Goal: Task Accomplishment & Management: Manage account settings

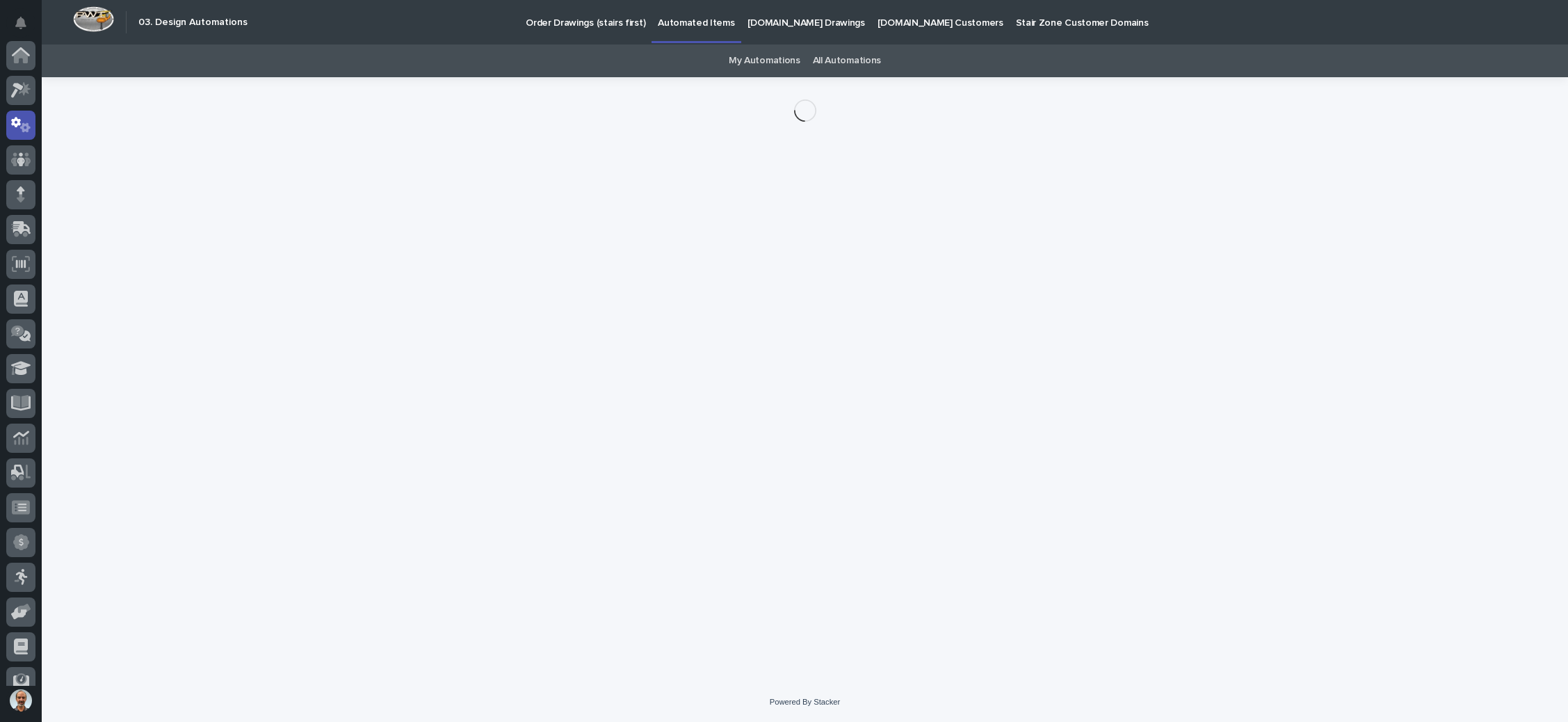
scroll to position [69, 0]
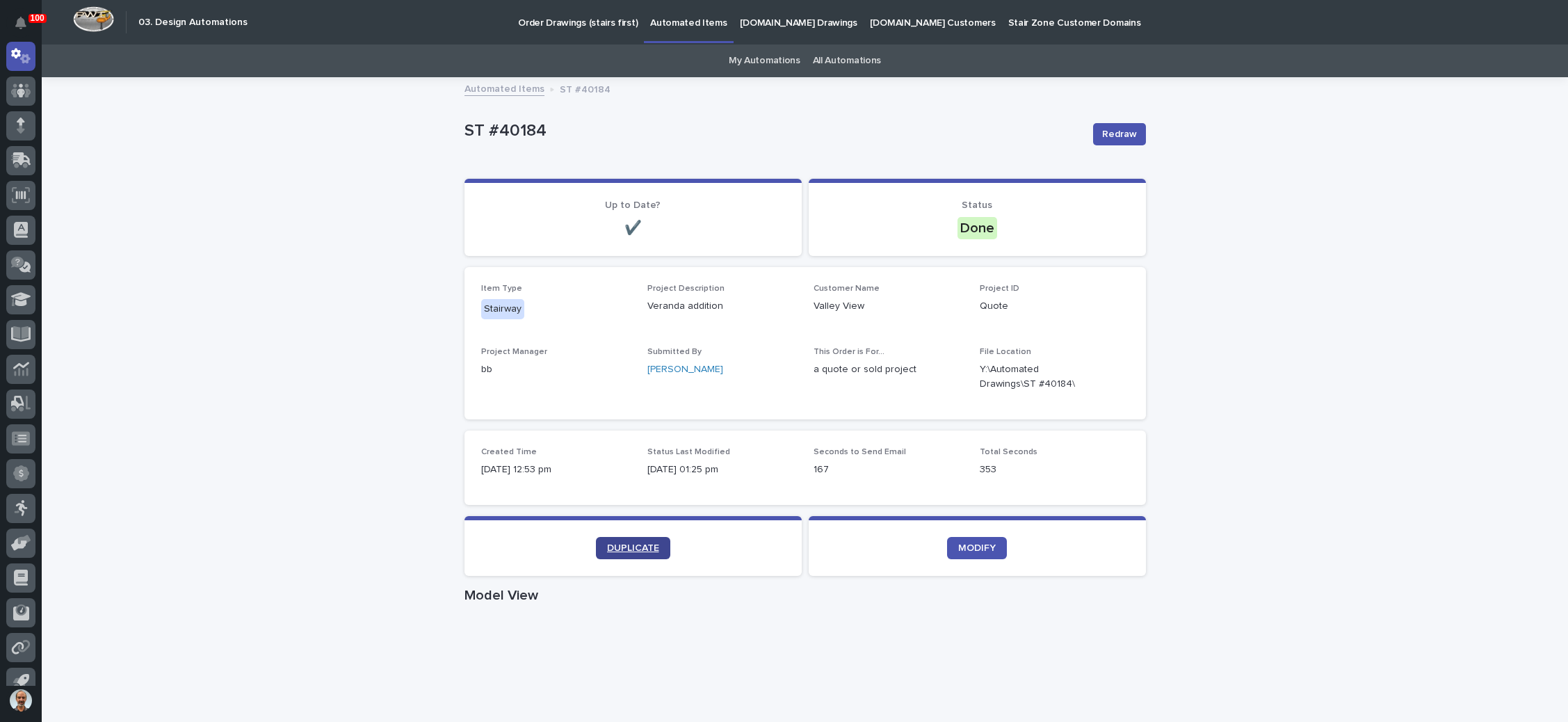
click at [641, 542] on link "DUPLICATE" at bounding box center [633, 548] width 75 height 22
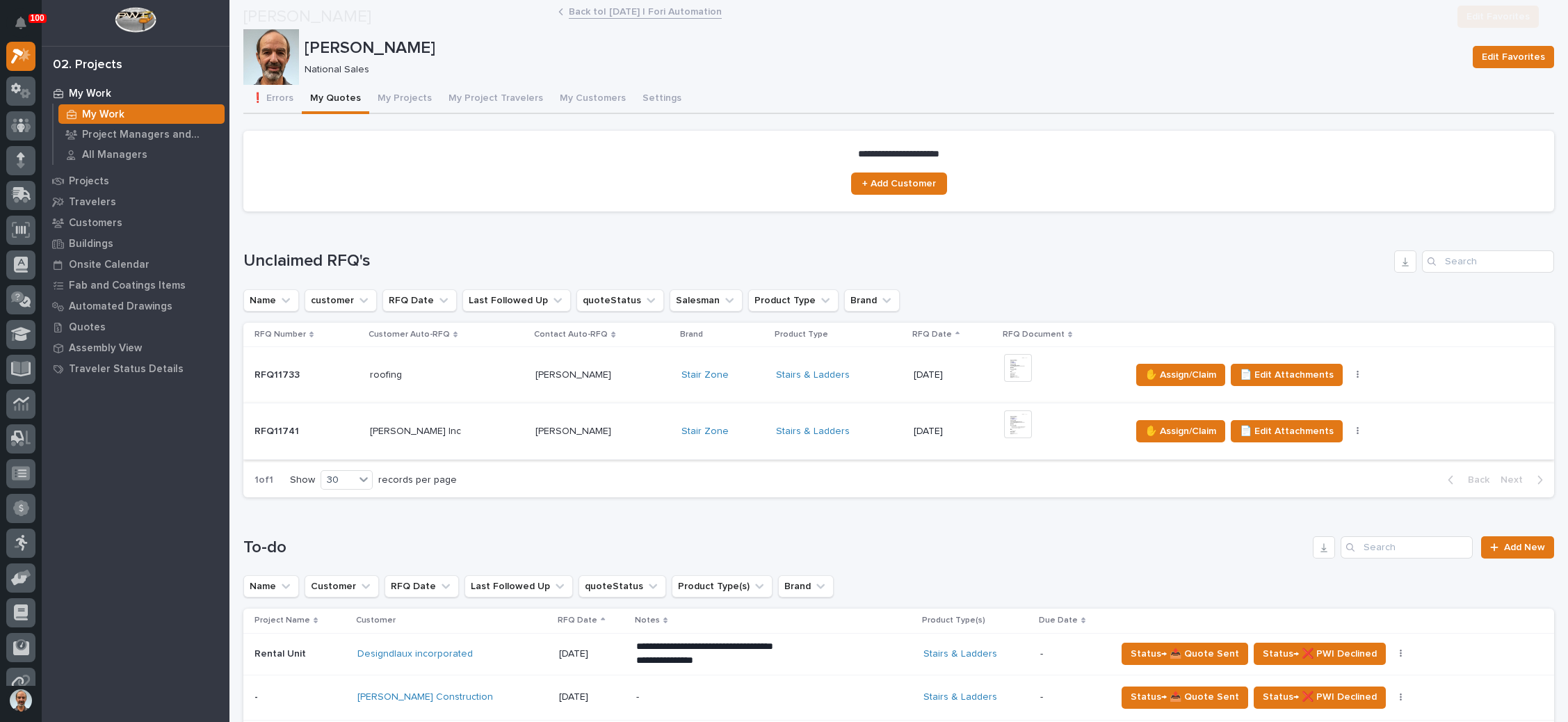
scroll to position [104, 0]
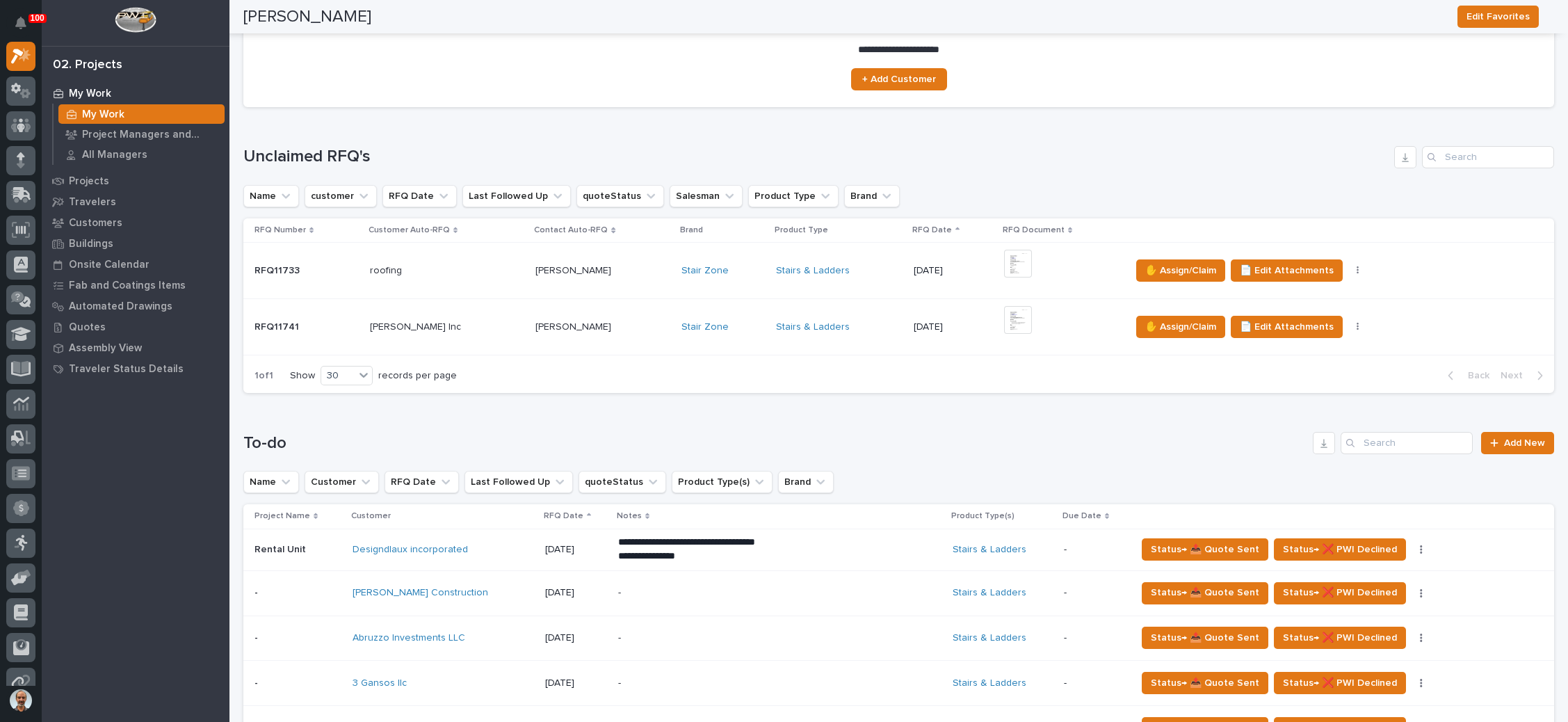
click at [842, 330] on div "Stairs & Ladders" at bounding box center [839, 327] width 126 height 12
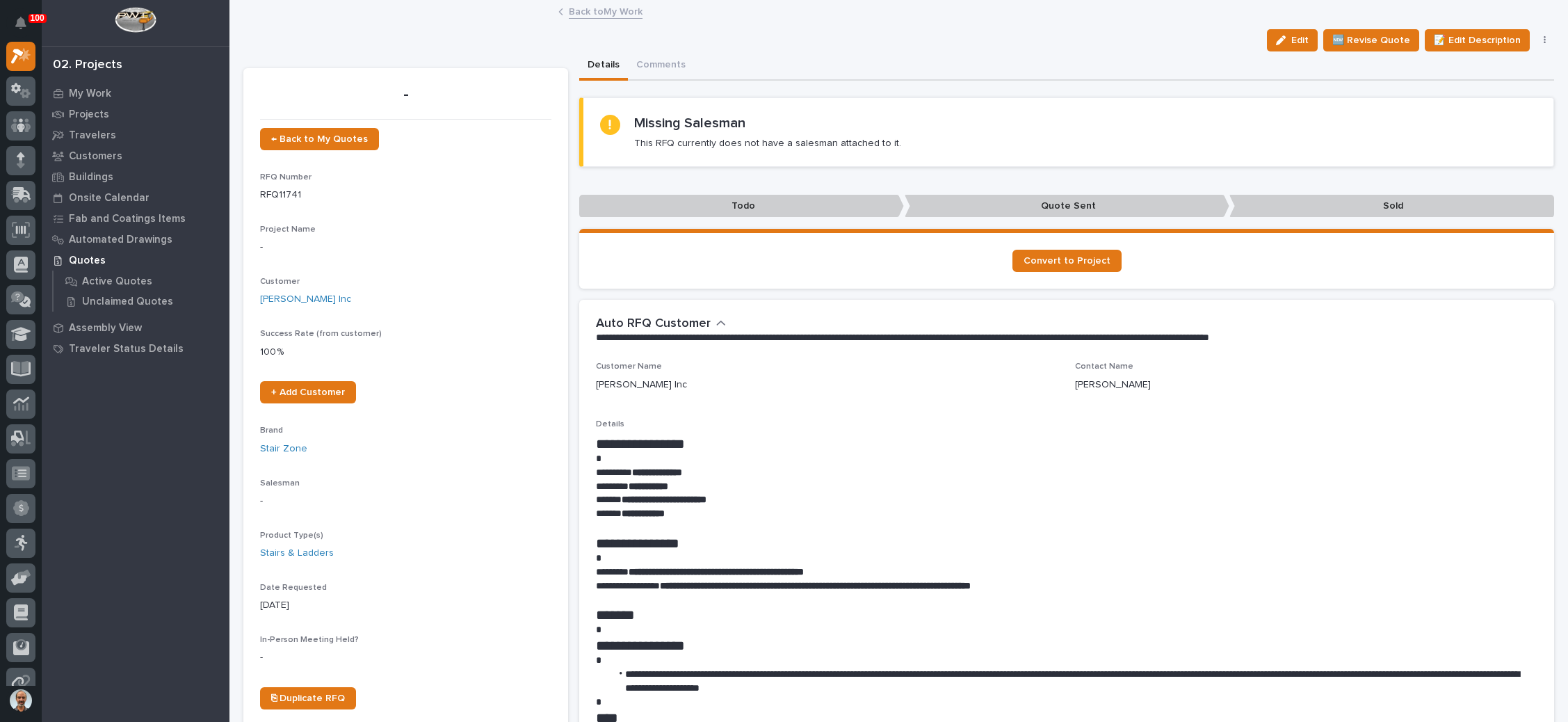
click at [1544, 39] on icon "button" at bounding box center [1545, 40] width 2 height 8
drag, startPoint x: 1141, startPoint y: 49, endPoint x: 997, endPoint y: 46, distance: 144.0
click at [1140, 48] on div "Edit 🆕 Revise Quote 📝 Edit Description 📞 Edit Contact Info ✋ Assign/Claim Delet…" at bounding box center [899, 41] width 1311 height 22
click at [584, 12] on link "Back to My Work" at bounding box center [606, 10] width 74 height 16
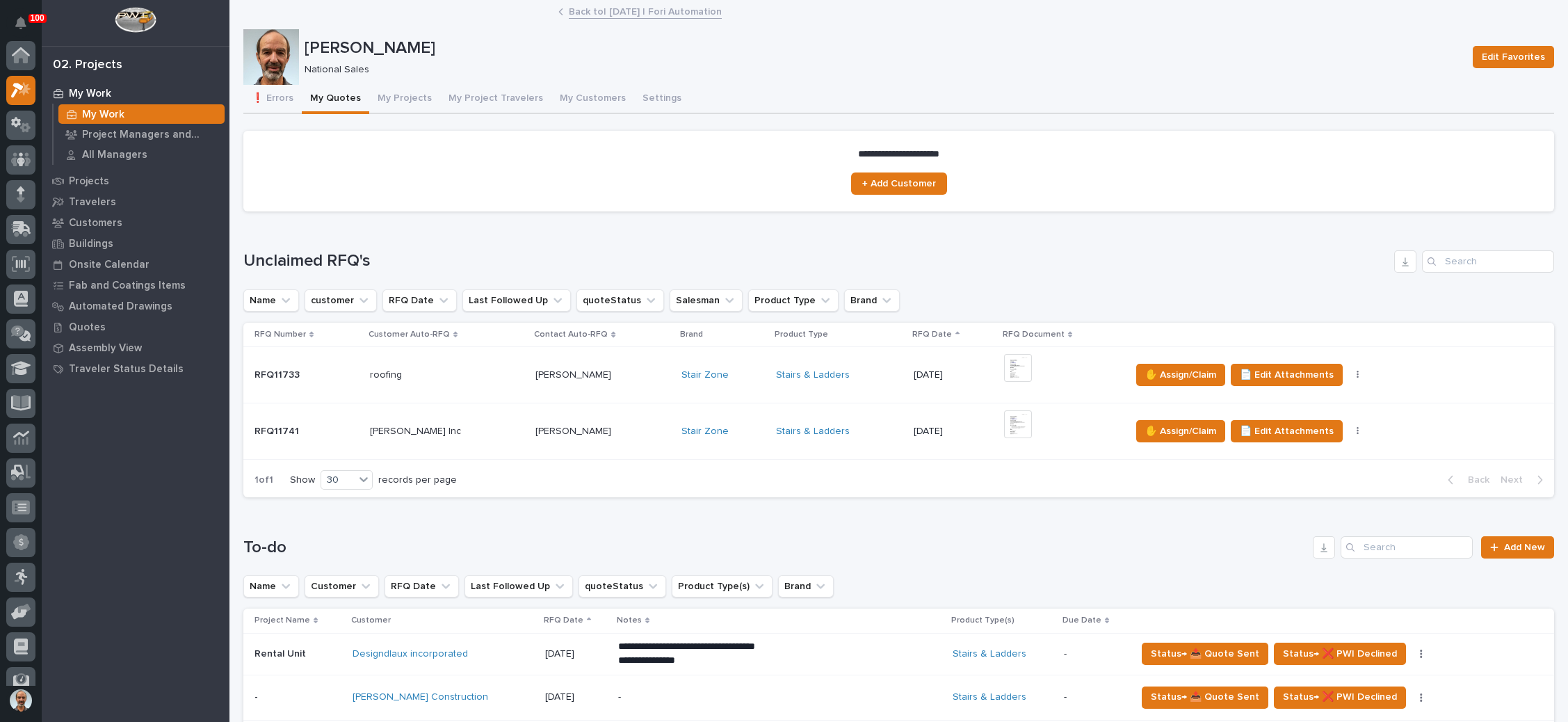
scroll to position [34, 0]
click at [712, 62] on div "National Sales" at bounding box center [880, 68] width 1152 height 15
click at [839, 376] on div "Stairs & Ladders" at bounding box center [839, 375] width 126 height 12
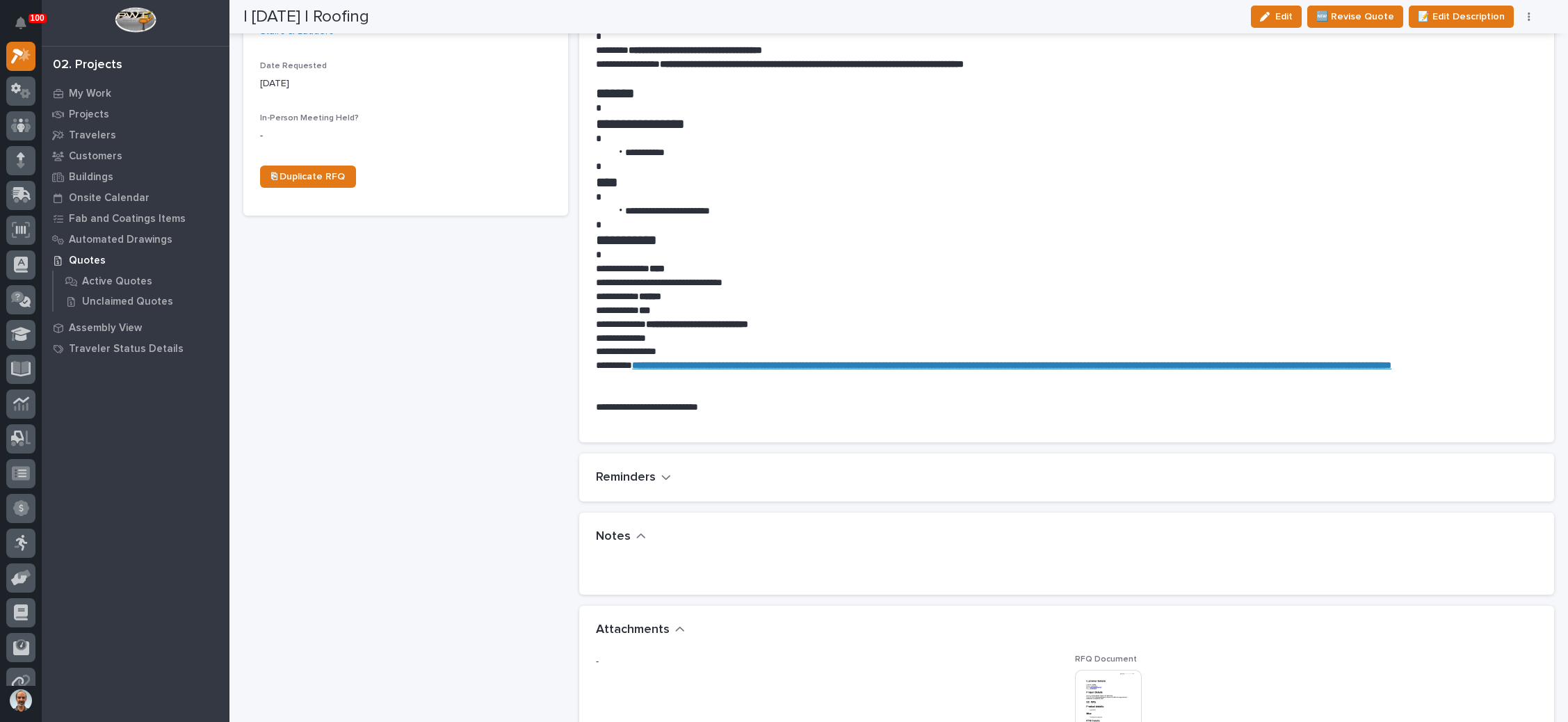
scroll to position [730, 0]
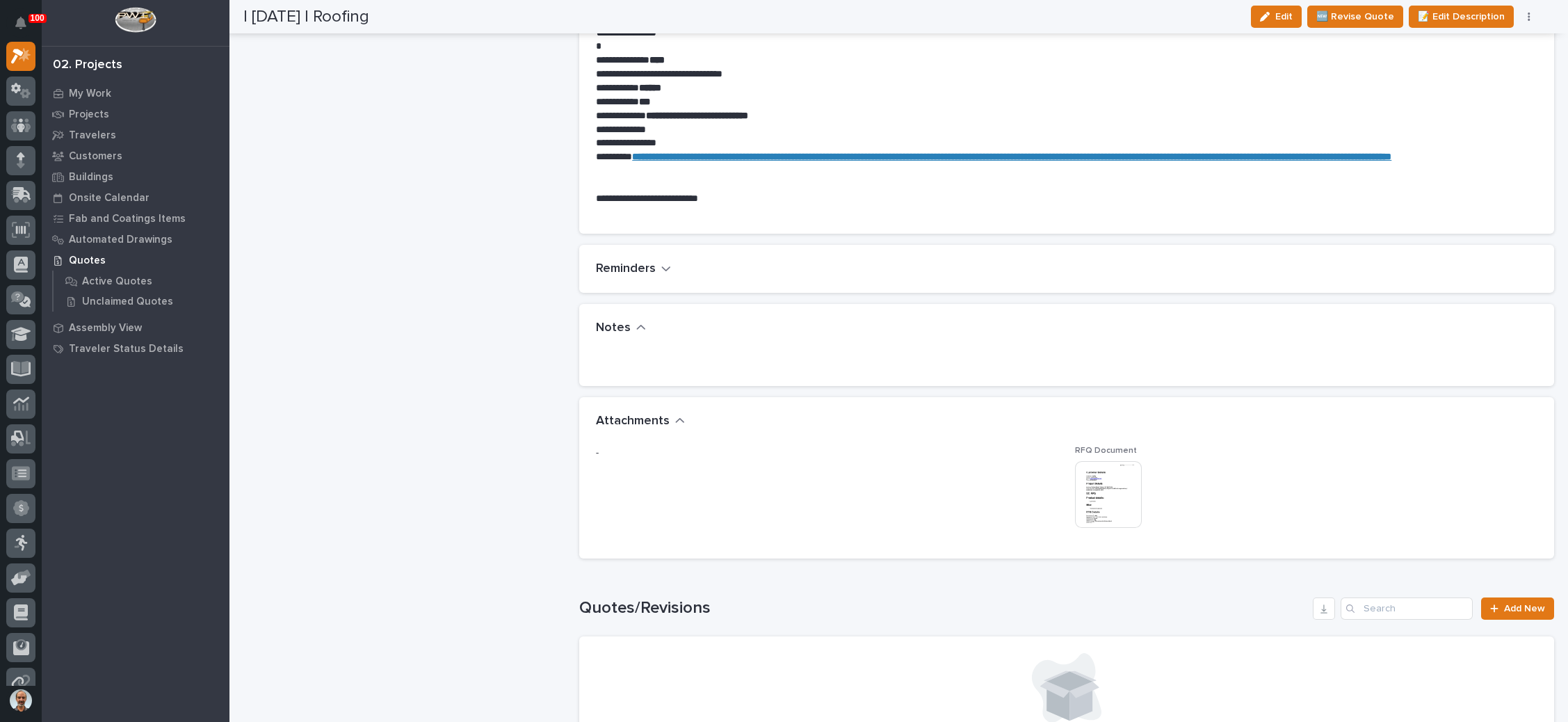
click at [1082, 489] on img at bounding box center [1109, 495] width 67 height 67
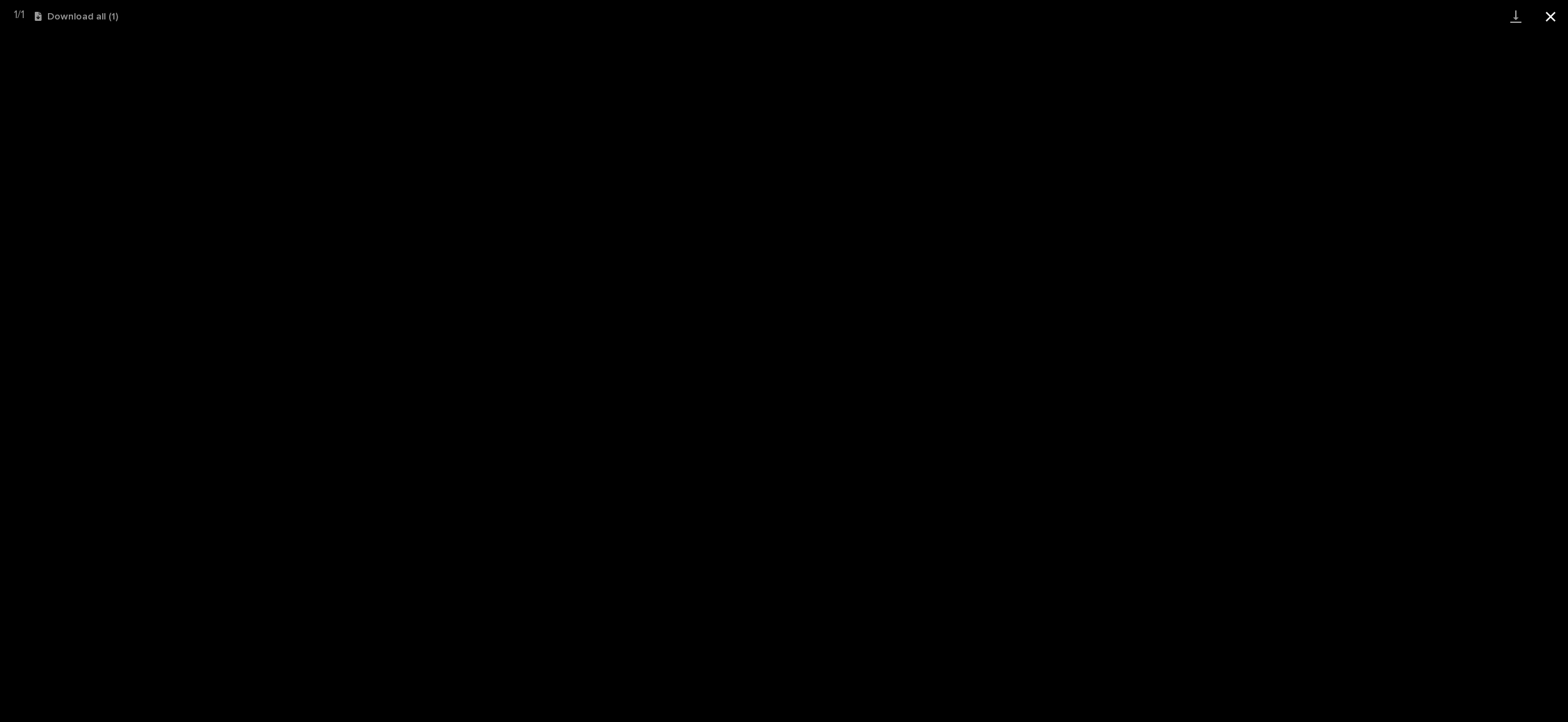
drag, startPoint x: 1552, startPoint y: 14, endPoint x: 1539, endPoint y: 15, distance: 13.0
click at [1552, 13] on button "Close gallery" at bounding box center [1551, 17] width 35 height 33
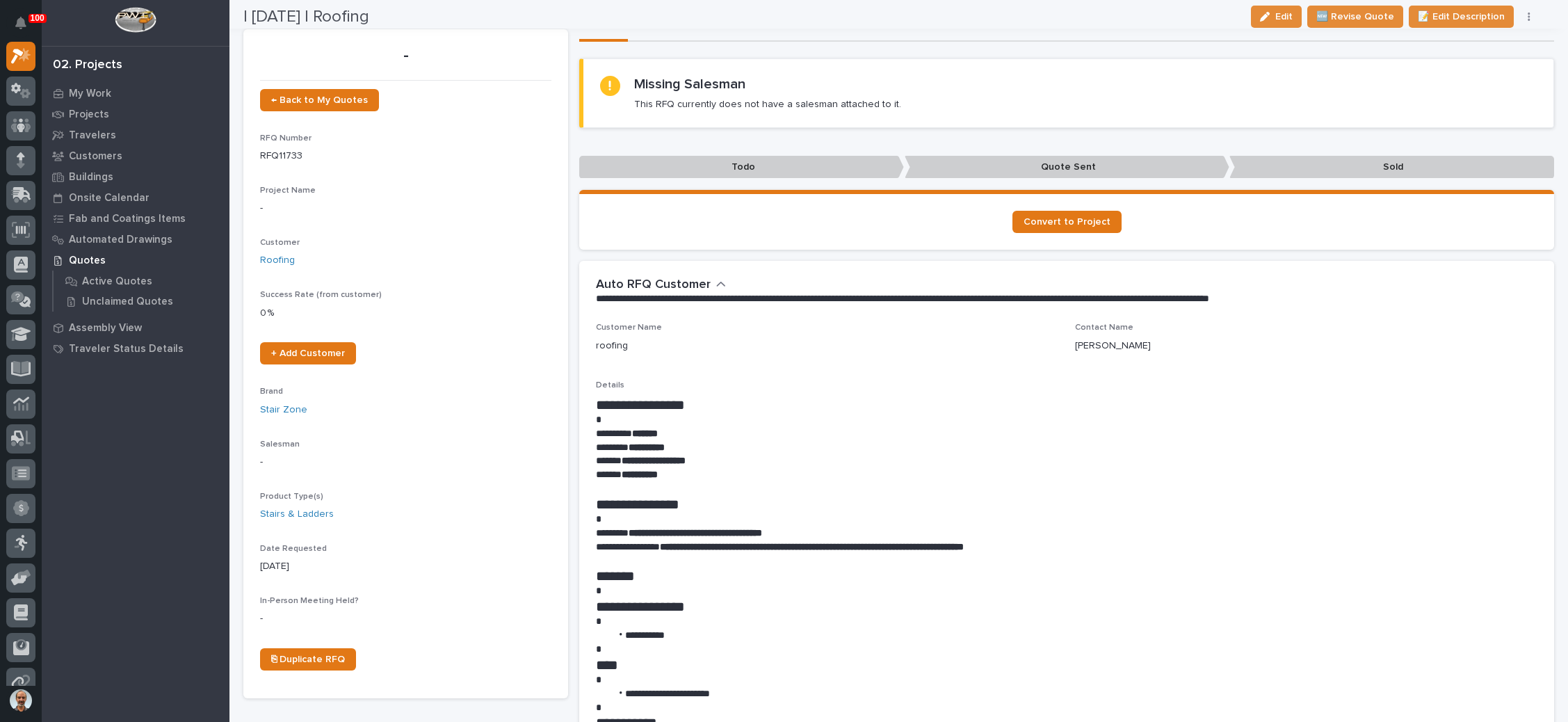
scroll to position [0, 0]
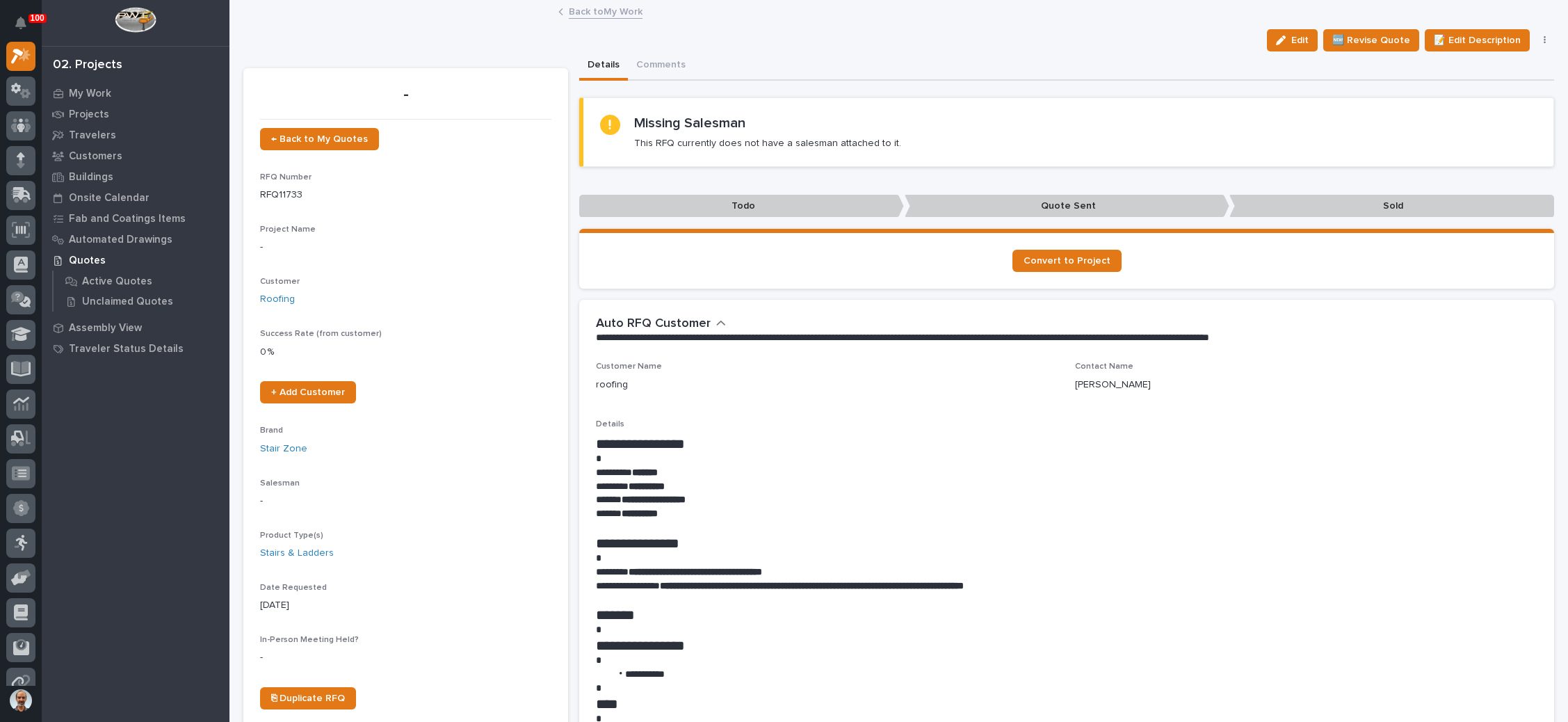
click at [1536, 39] on button "button" at bounding box center [1545, 41] width 19 height 10
click at [1446, 110] on span "Delete" at bounding box center [1461, 113] width 30 height 13
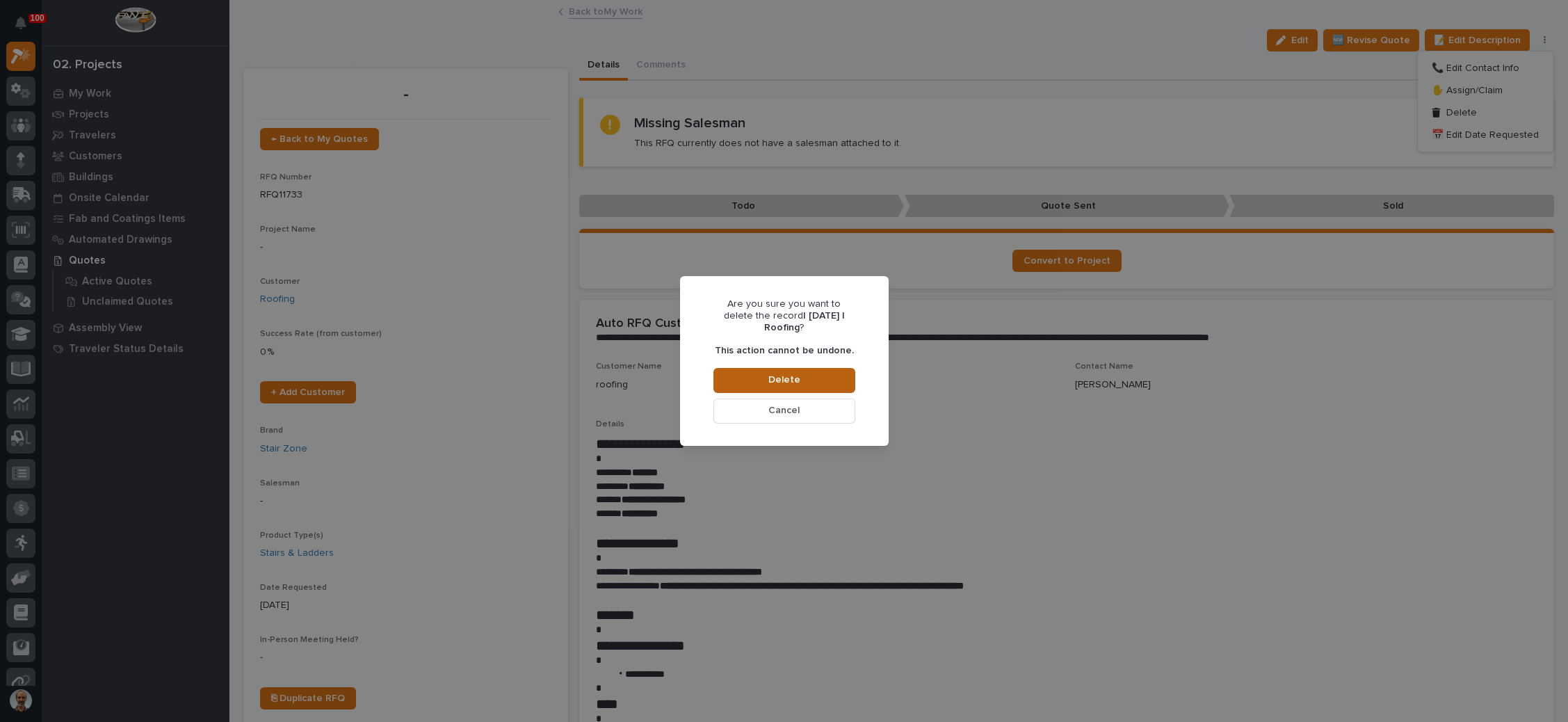
click at [781, 375] on span "Delete" at bounding box center [784, 380] width 32 height 13
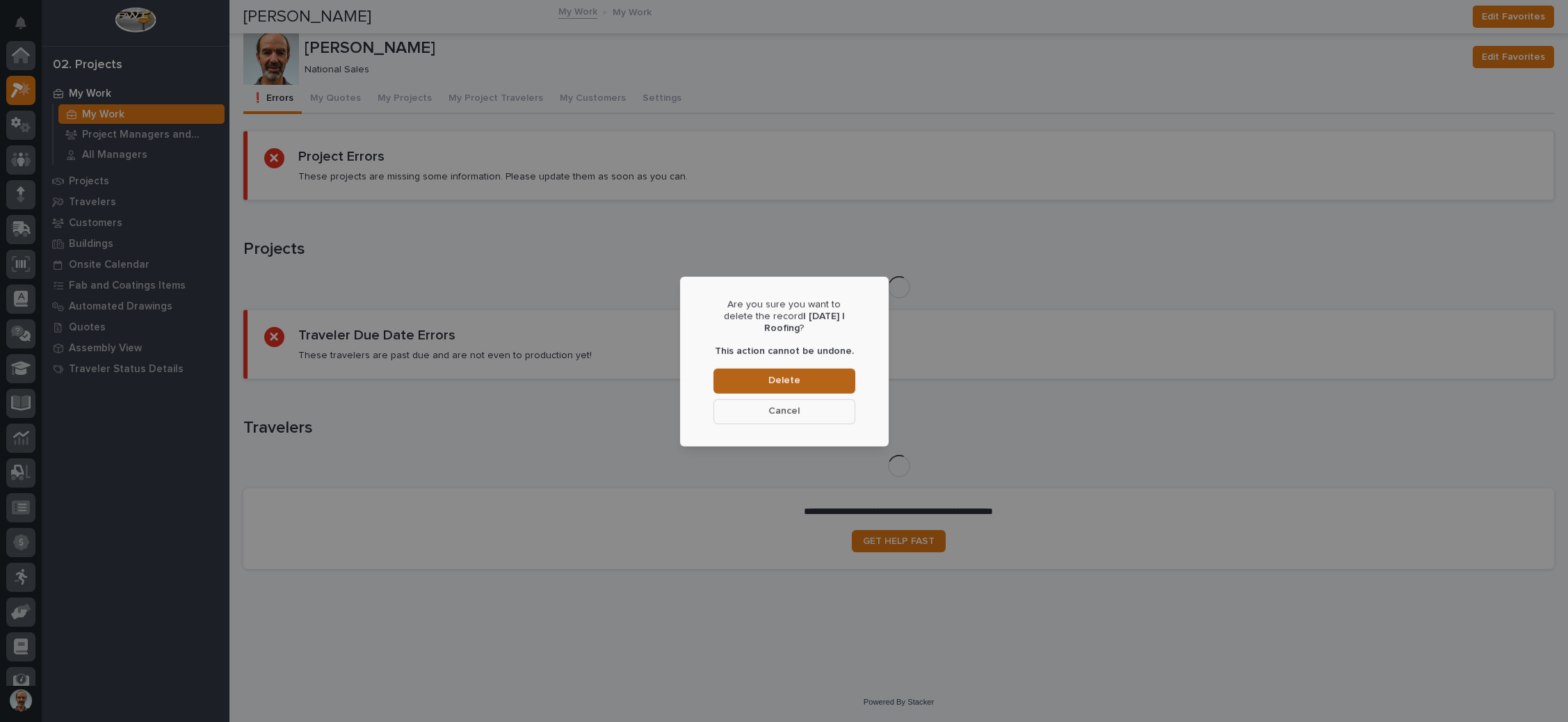
scroll to position [34, 0]
